Goal: Find specific page/section: Find specific page/section

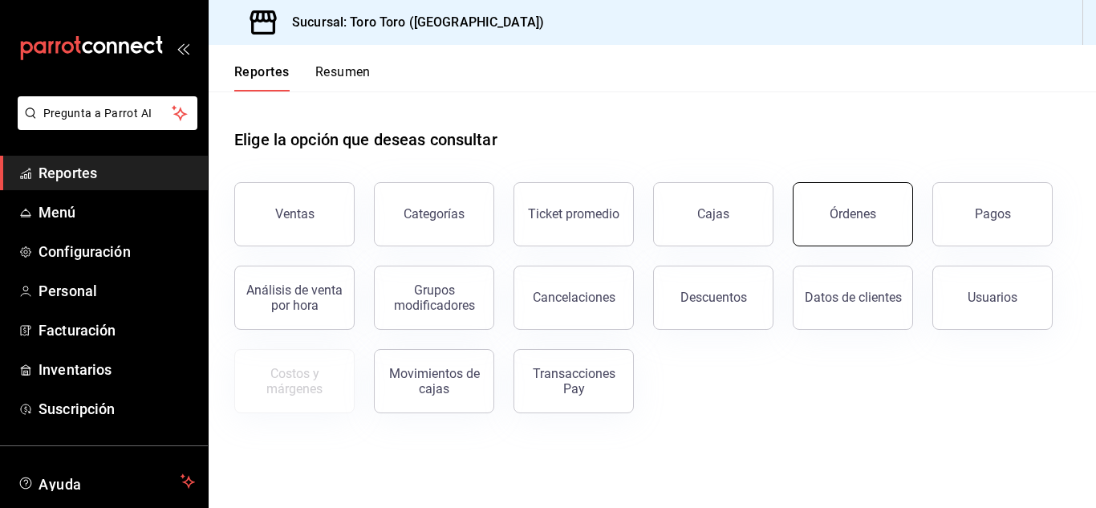
click at [850, 213] on div "Órdenes" at bounding box center [853, 213] width 47 height 15
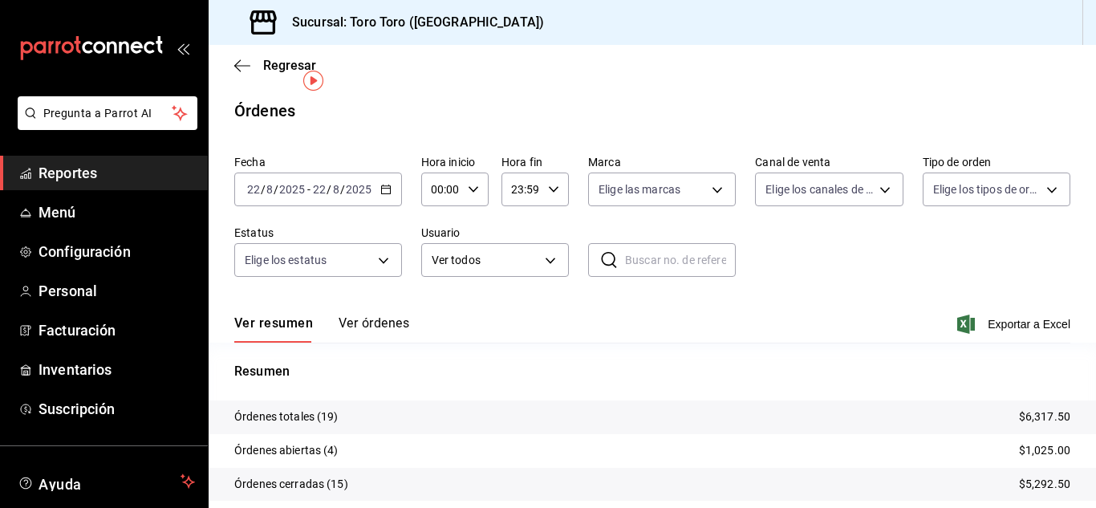
scroll to position [122, 0]
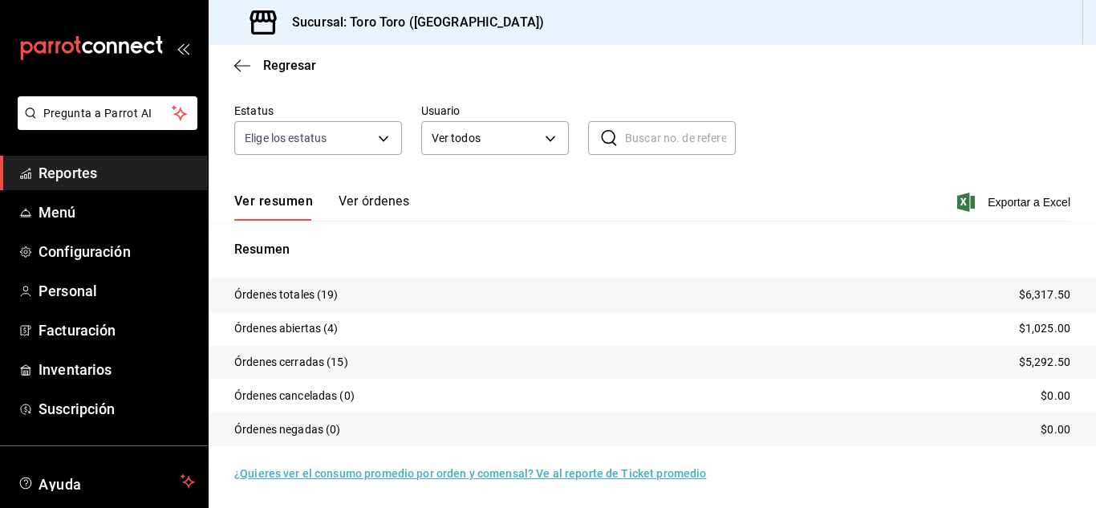
click at [62, 161] on link "Reportes" at bounding box center [104, 173] width 208 height 35
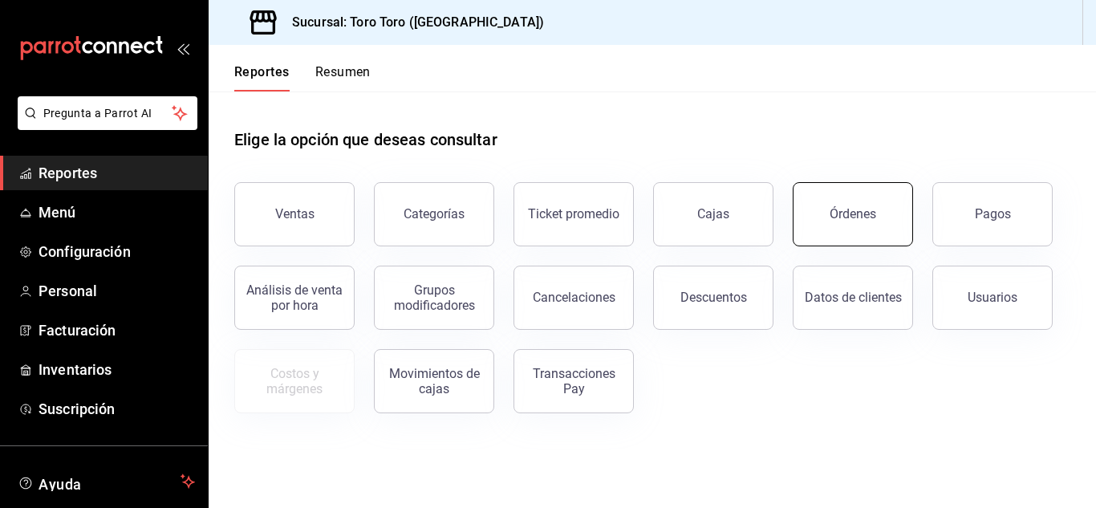
click at [872, 211] on div "Órdenes" at bounding box center [853, 213] width 47 height 15
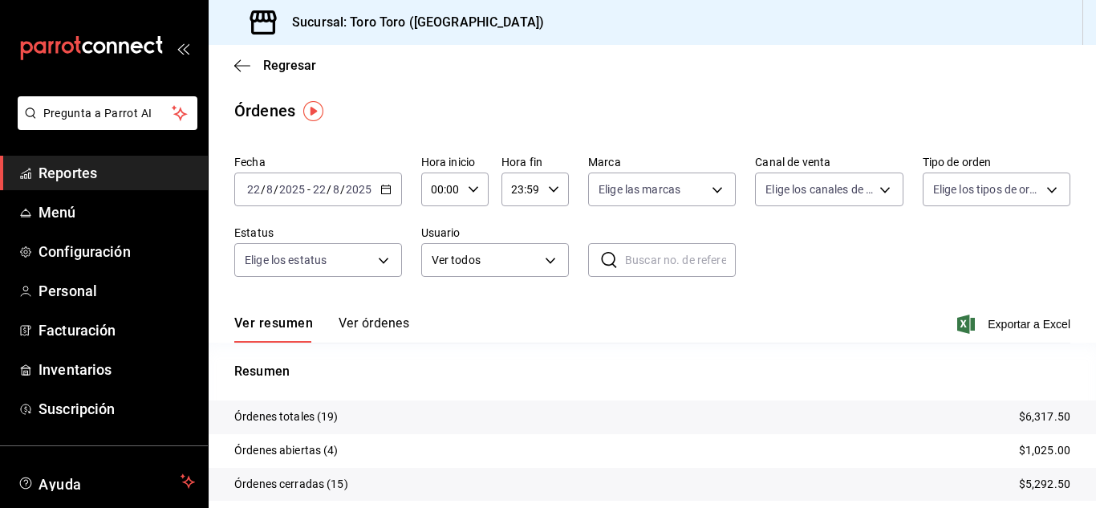
click at [108, 177] on span "Reportes" at bounding box center [117, 173] width 157 height 22
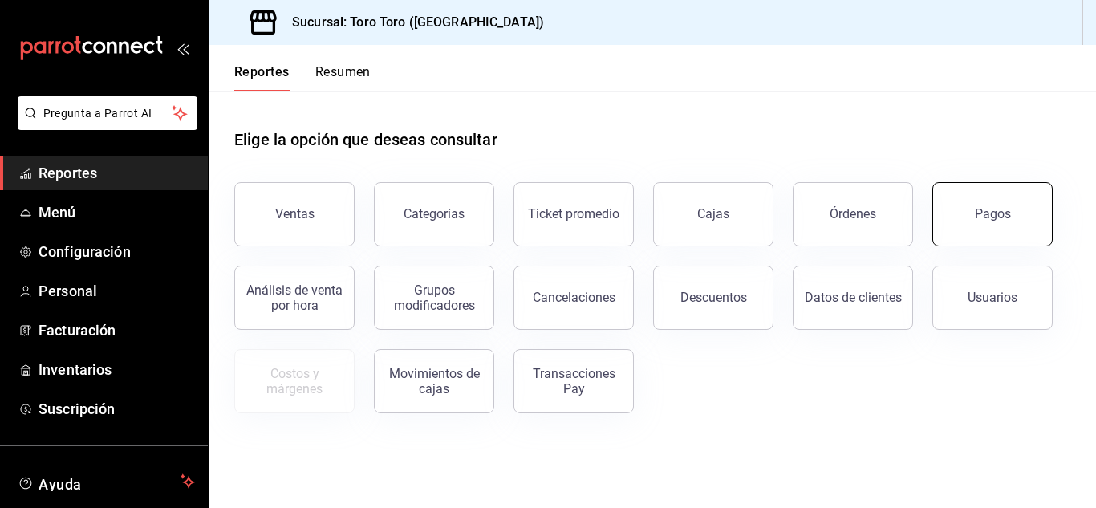
click at [970, 229] on button "Pagos" at bounding box center [993, 214] width 120 height 64
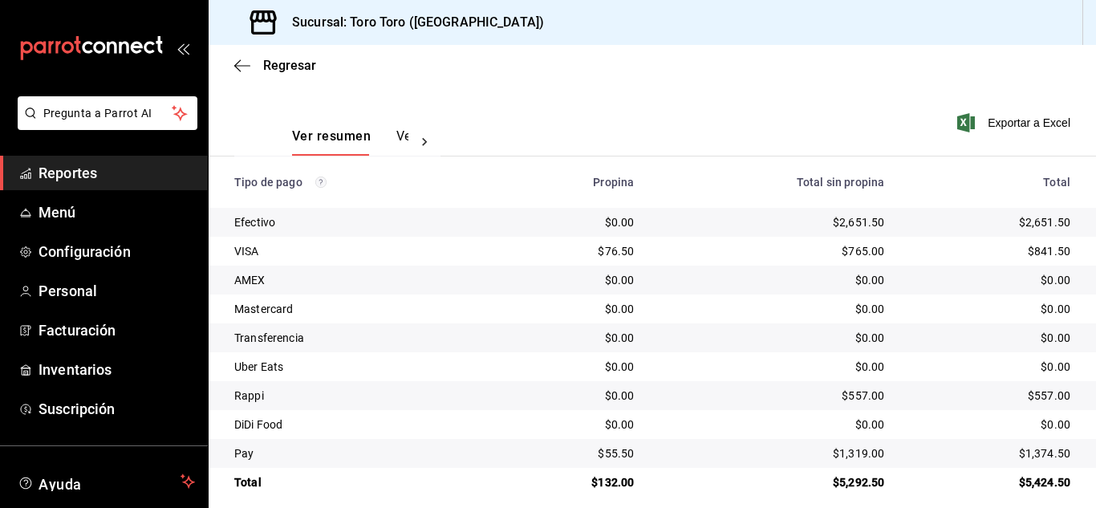
scroll to position [230, 0]
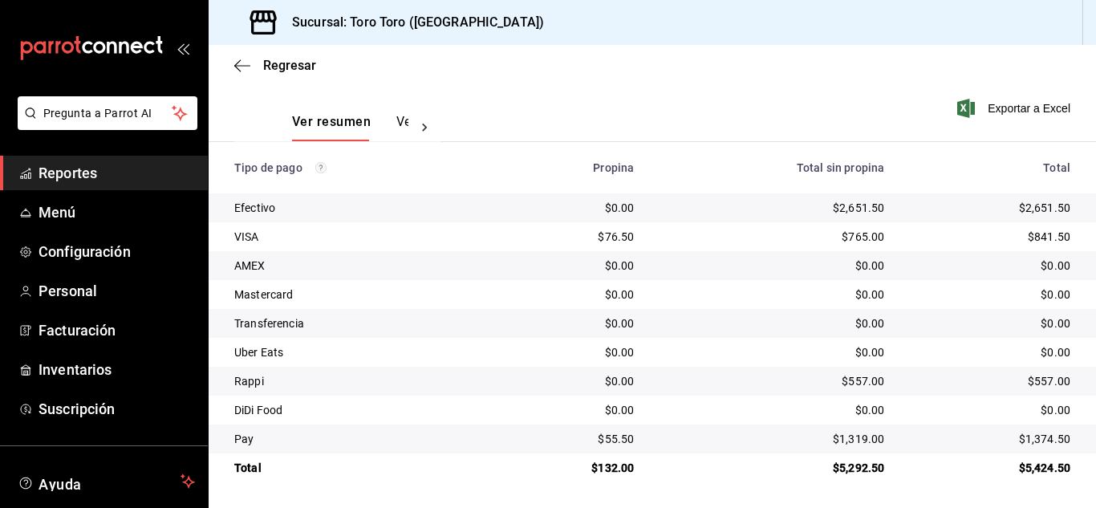
click at [110, 175] on span "Reportes" at bounding box center [117, 173] width 157 height 22
